Goal: Task Accomplishment & Management: Use online tool/utility

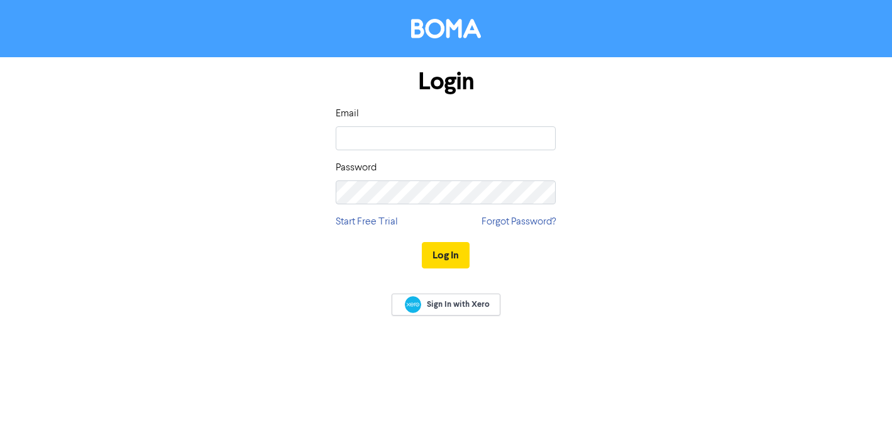
type input "[PERSON_NAME][EMAIL_ADDRESS][DOMAIN_NAME]"
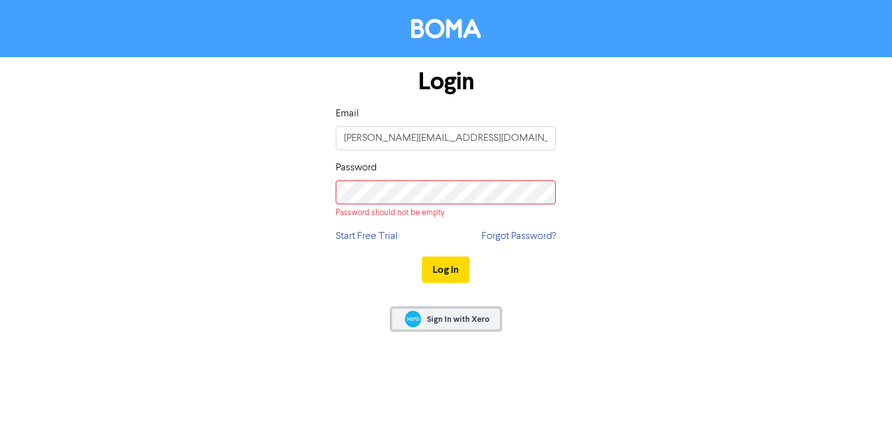
click at [457, 305] on div "Sign In with Xero" at bounding box center [446, 320] width 892 height 50
click at [449, 314] on span "Sign In with Xero" at bounding box center [458, 319] width 63 height 11
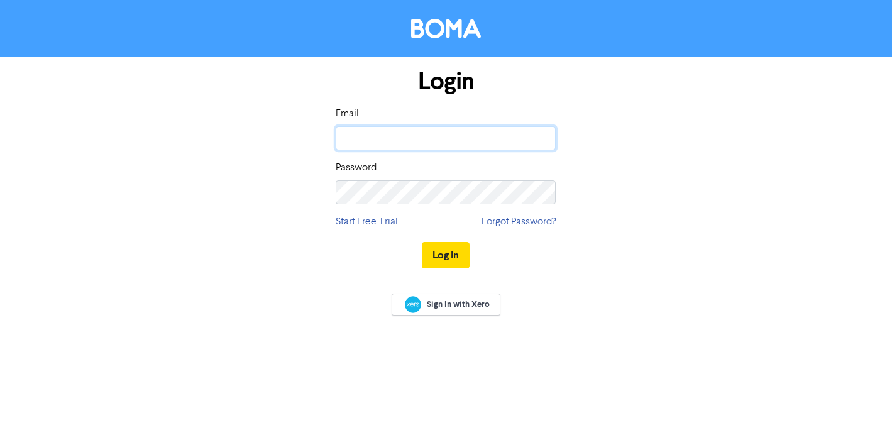
click at [390, 143] on input "email" at bounding box center [446, 138] width 220 height 24
type input "[PERSON_NAME][EMAIL_ADDRESS][PERSON_NAME][DOMAIN_NAME]"
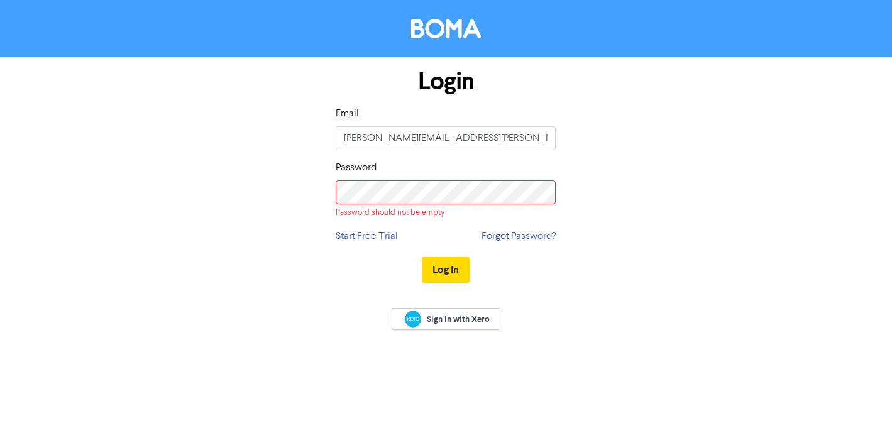
click at [437, 218] on div "Login Email [PERSON_NAME][EMAIL_ADDRESS][PERSON_NAME][DOMAIN_NAME] Password Pas…" at bounding box center [445, 176] width 239 height 238
click at [468, 318] on span "Sign In with Xero" at bounding box center [458, 319] width 63 height 11
